Goal: Find contact information: Find contact information

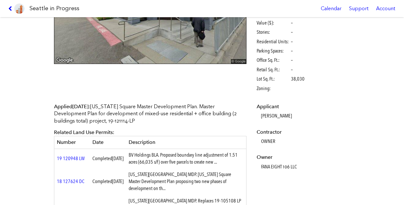
scroll to position [100, 0]
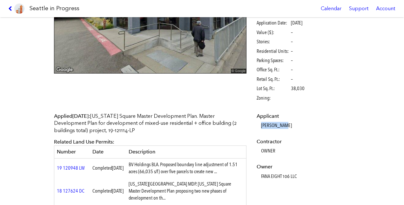
drag, startPoint x: 258, startPoint y: 127, endPoint x: 285, endPoint y: 126, distance: 26.7
click at [285, 126] on dl "Applicant [PERSON_NAME] Contractor OWNER Owner FANA EIGHT 106 LLC" at bounding box center [303, 145] width 92 height 67
copy dd "[PERSON_NAME]"
click at [239, 130] on p "Applied [DATE] : [US_STATE] Square Master Development Plan. Master Development …" at bounding box center [150, 122] width 192 height 21
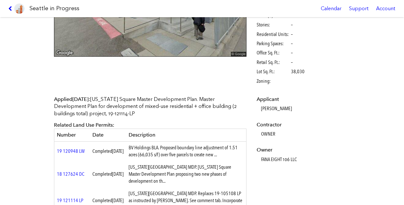
scroll to position [118, 0]
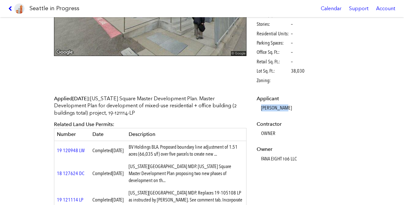
drag, startPoint x: 258, startPoint y: 107, endPoint x: 286, endPoint y: 108, distance: 28.3
click at [286, 108] on dl "Applicant [PERSON_NAME] Contractor OWNER Owner FANA EIGHT 106 LLC" at bounding box center [303, 128] width 92 height 67
copy dd "[PERSON_NAME]"
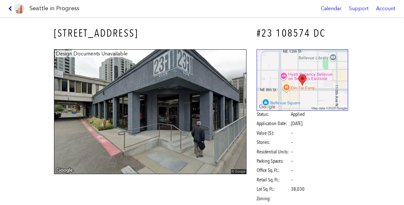
click at [9, 4] on link at bounding box center [16, 8] width 21 height 17
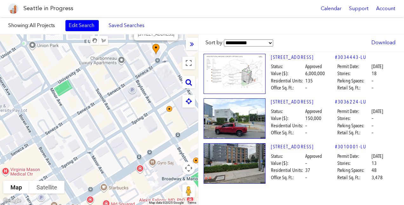
click at [192, 82] on div at bounding box center [188, 82] width 13 height 13
click at [185, 71] on div "[STREET_ADDRESS]" at bounding box center [99, 119] width 198 height 170
click at [185, 82] on div at bounding box center [188, 82] width 13 height 13
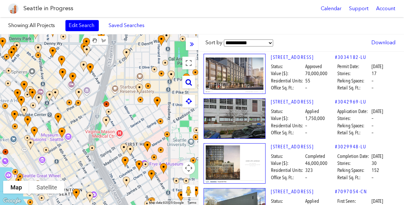
click at [191, 83] on icon at bounding box center [188, 81] width 6 height 7
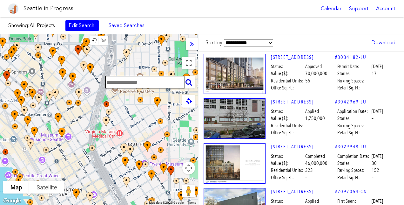
paste input "**********"
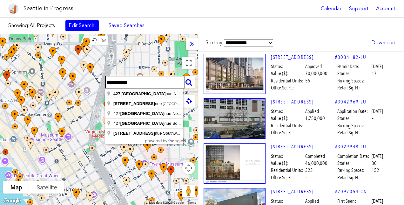
type input "**********"
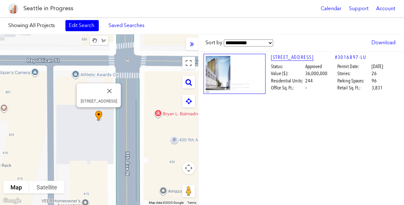
click at [286, 59] on link "[STREET_ADDRESS]" at bounding box center [303, 57] width 64 height 7
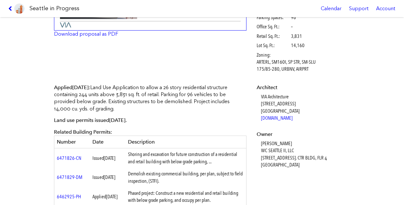
scroll to position [144, 0]
drag, startPoint x: 256, startPoint y: 142, endPoint x: 295, endPoint y: 140, distance: 39.4
click at [295, 140] on dl "Architect VIA Architecture [STREET_ADDRESS] [DOMAIN_NAME] Owner [PERSON_NAME] W…" at bounding box center [303, 126] width 92 height 84
copy dd "[PERSON_NAME]"
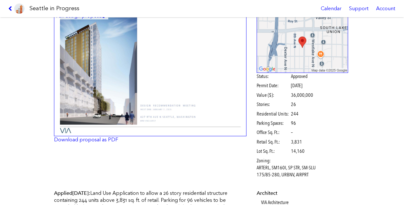
scroll to position [25, 0]
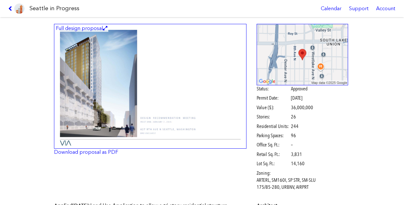
click at [151, 124] on img at bounding box center [150, 86] width 192 height 125
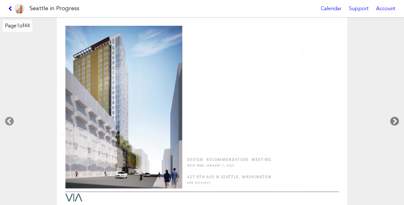
click at [395, 119] on icon at bounding box center [394, 121] width 19 height 20
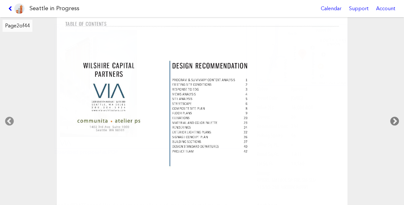
click at [391, 120] on icon at bounding box center [394, 121] width 19 height 20
